Goal: Use online tool/utility: Use online tool/utility

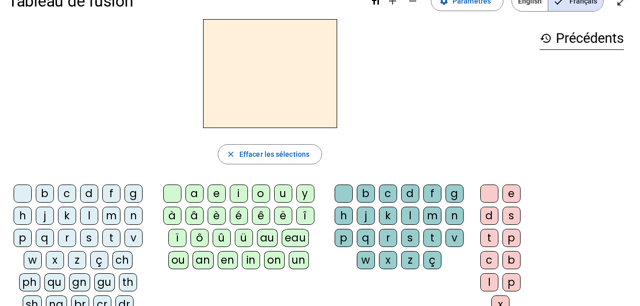
scroll to position [17, 0]
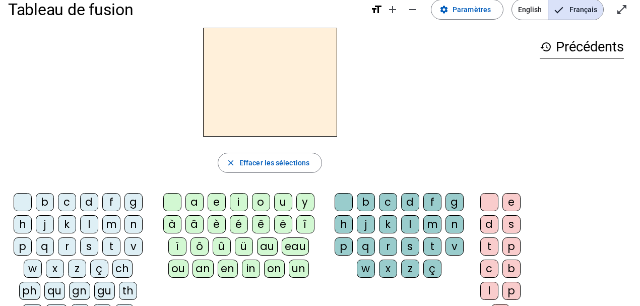
click at [109, 222] on div "m" at bounding box center [111, 224] width 18 height 18
click at [257, 202] on div "o" at bounding box center [261, 202] width 18 height 18
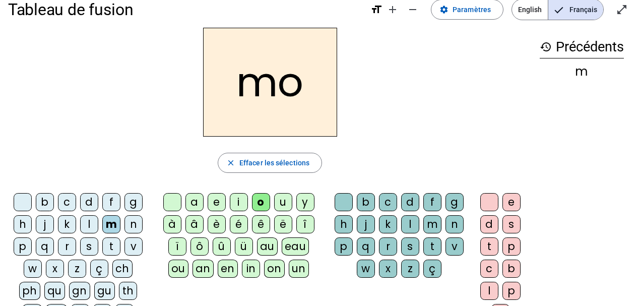
click at [435, 248] on div "t" at bounding box center [432, 246] width 18 height 18
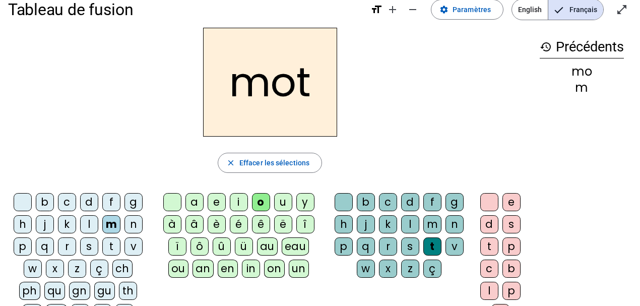
click at [21, 243] on div "p" at bounding box center [23, 246] width 18 height 18
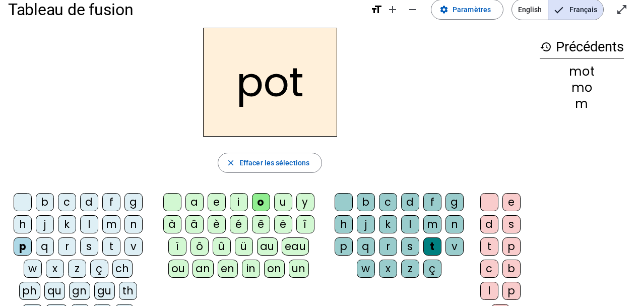
click at [86, 222] on div "l" at bounding box center [89, 224] width 18 height 18
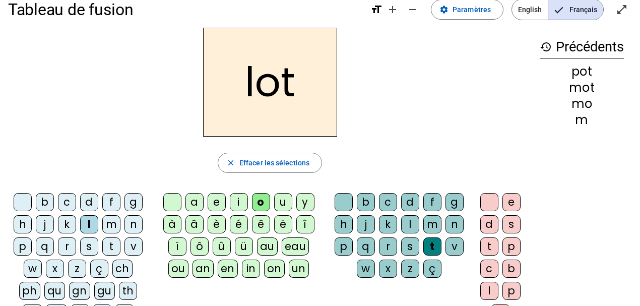
click at [67, 245] on div "r" at bounding box center [67, 246] width 18 height 18
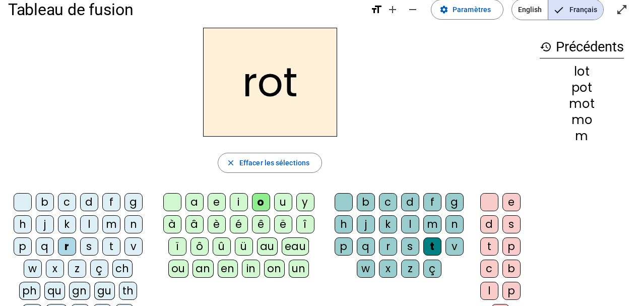
click at [194, 205] on div "a" at bounding box center [194, 202] width 18 height 18
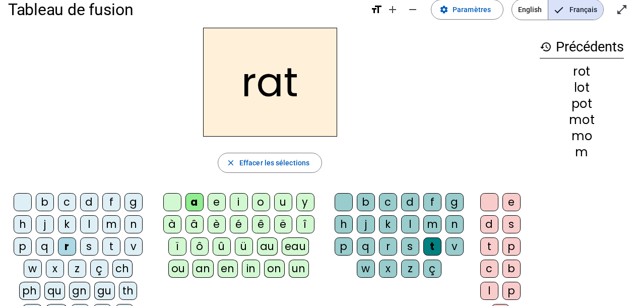
click at [240, 201] on div "i" at bounding box center [239, 202] width 18 height 18
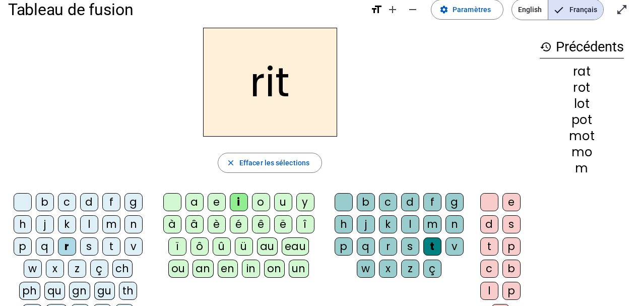
click at [131, 248] on div "v" at bounding box center [133, 246] width 18 height 18
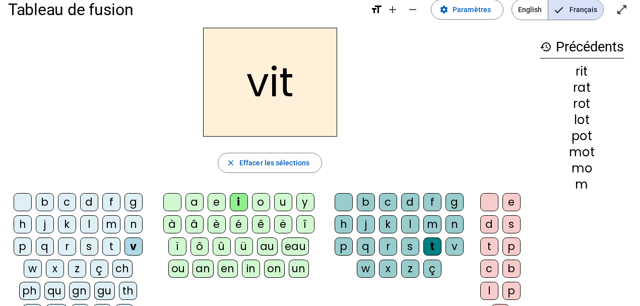
click at [114, 229] on div "m" at bounding box center [111, 224] width 18 height 18
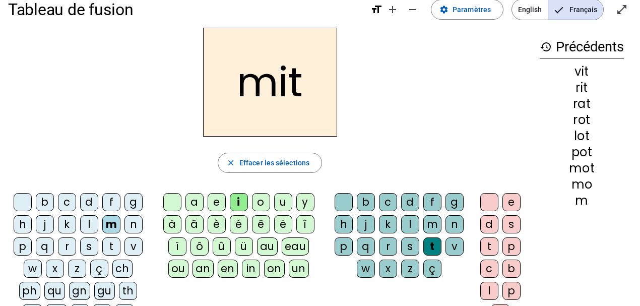
click at [93, 204] on div "d" at bounding box center [89, 202] width 18 height 18
